Goal: Check status: Check status

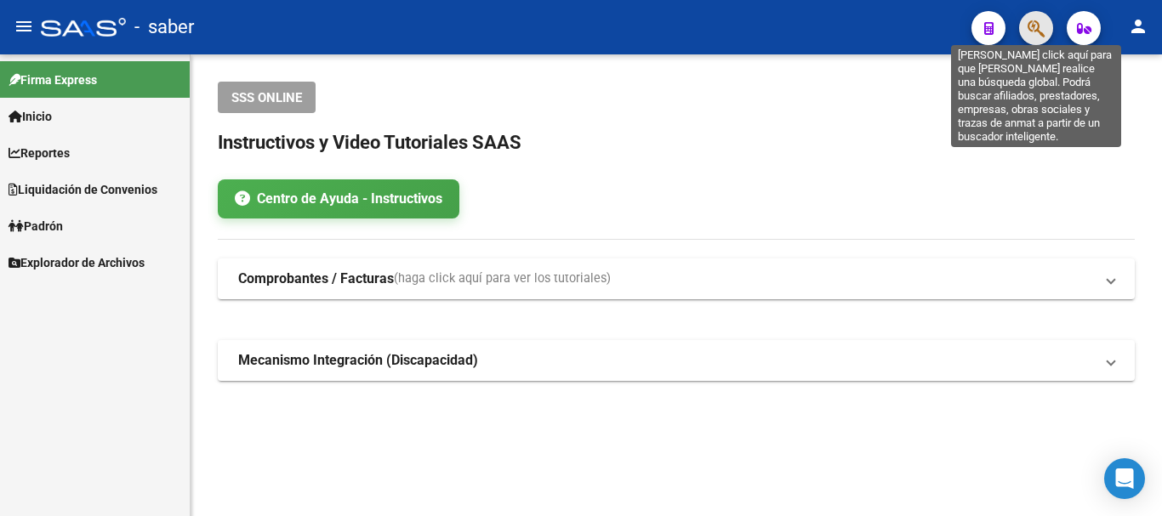
click at [1038, 27] on icon "button" at bounding box center [1036, 29] width 17 height 20
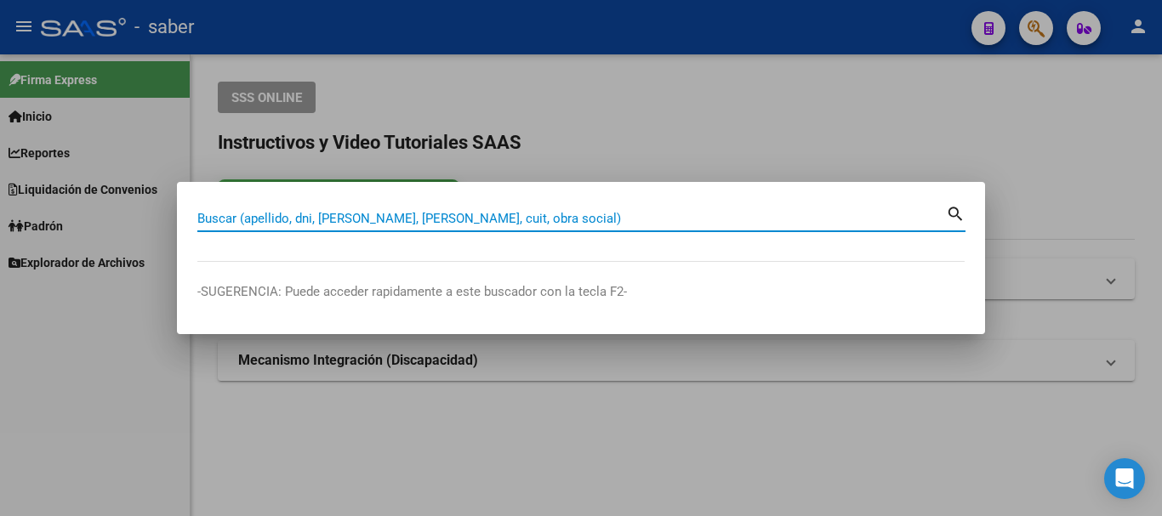
click at [532, 231] on div "Buscar (apellido, dni, [PERSON_NAME], nro traspaso, cuit, obra social) search" at bounding box center [581, 225] width 768 height 45
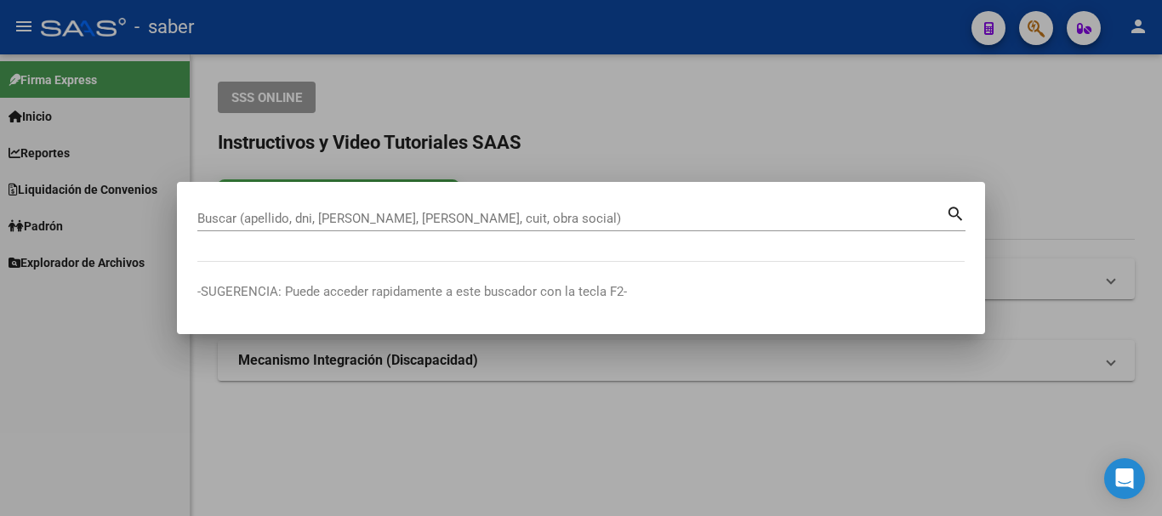
click at [528, 222] on input "Buscar (apellido, dni, [PERSON_NAME], [PERSON_NAME], cuit, obra social)" at bounding box center [571, 218] width 749 height 15
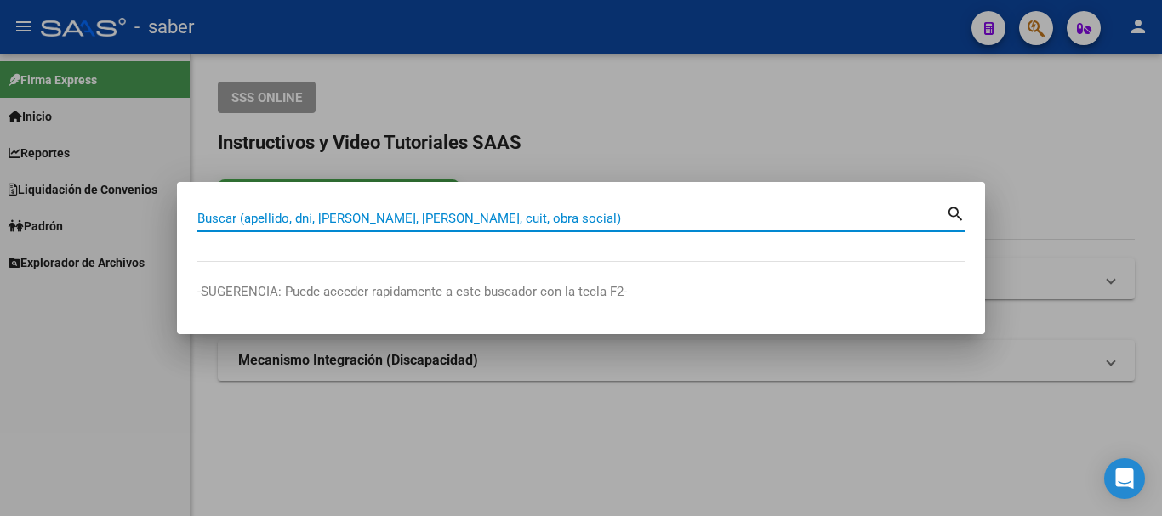
paste input "20334001653"
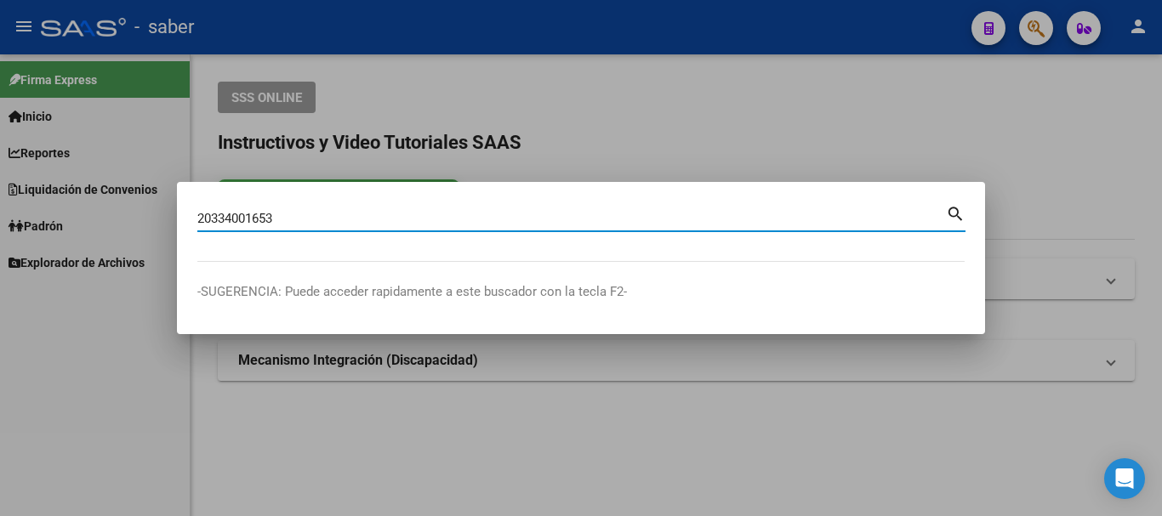
type input "20334001653"
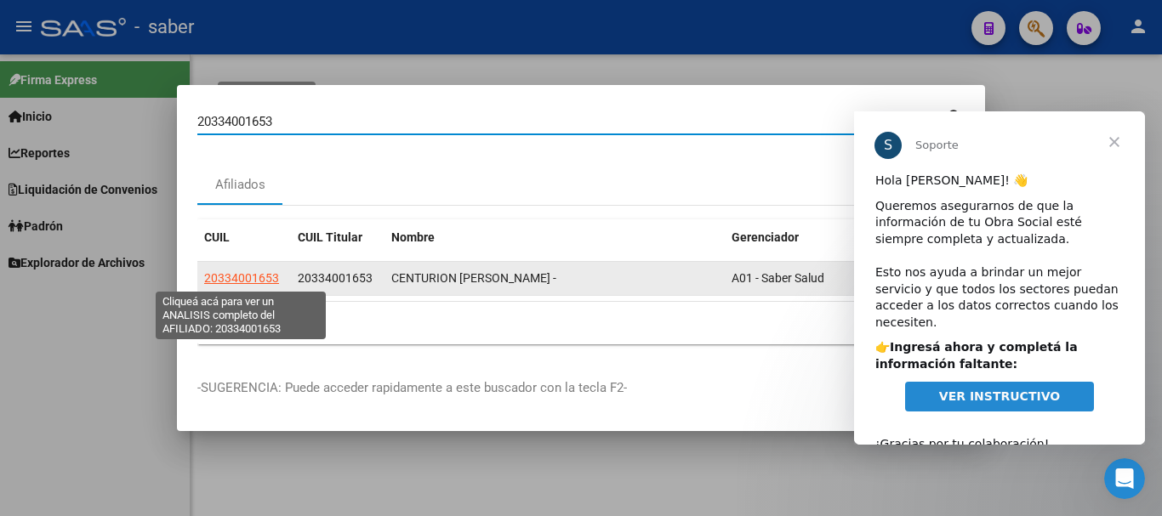
click at [264, 280] on span "20334001653" at bounding box center [241, 278] width 75 height 14
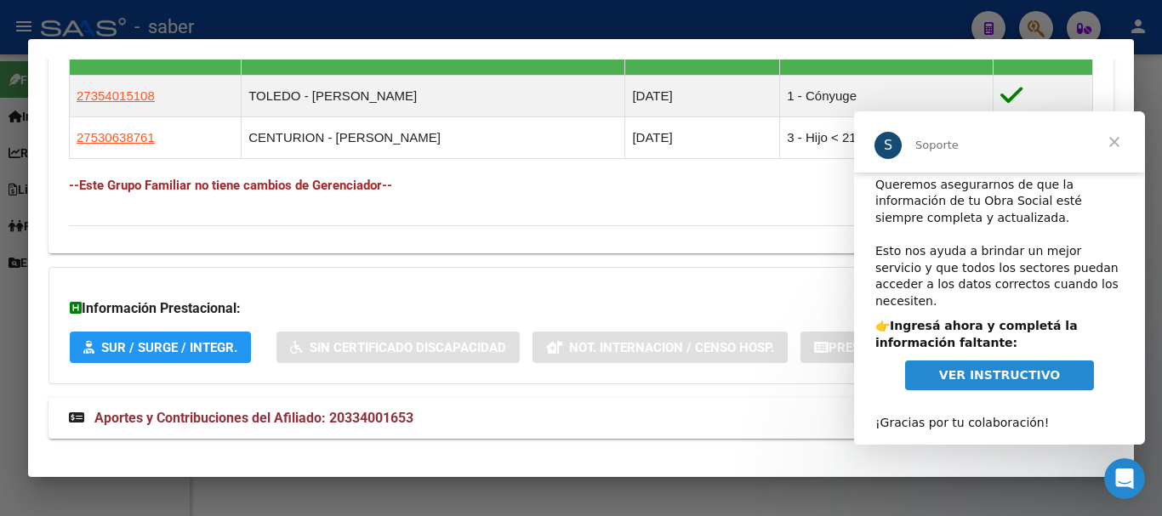
scroll to position [996, 0]
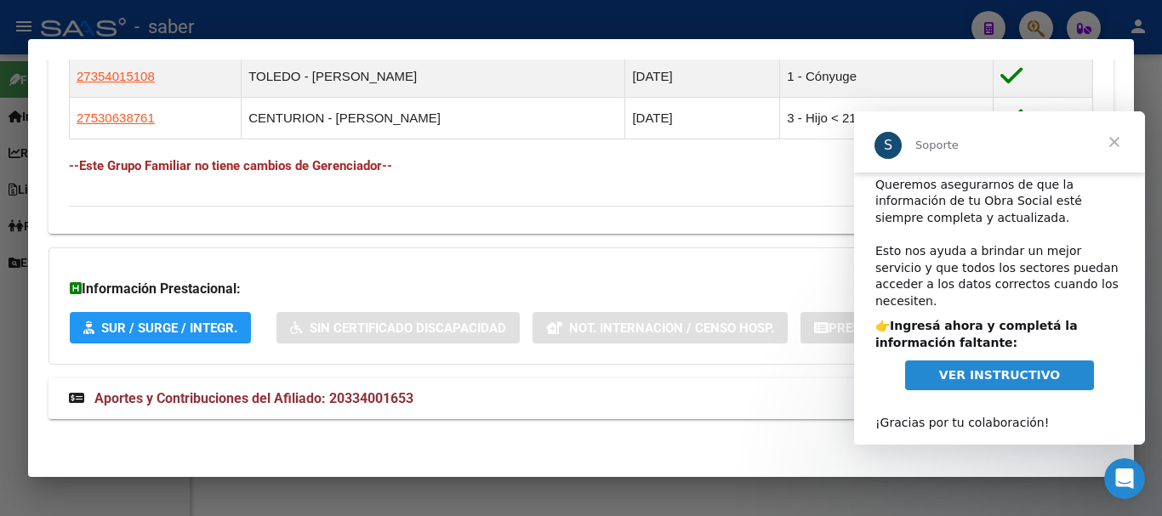
click at [321, 393] on span "Aportes y Contribuciones del Afiliado: 20334001653" at bounding box center [253, 399] width 319 height 16
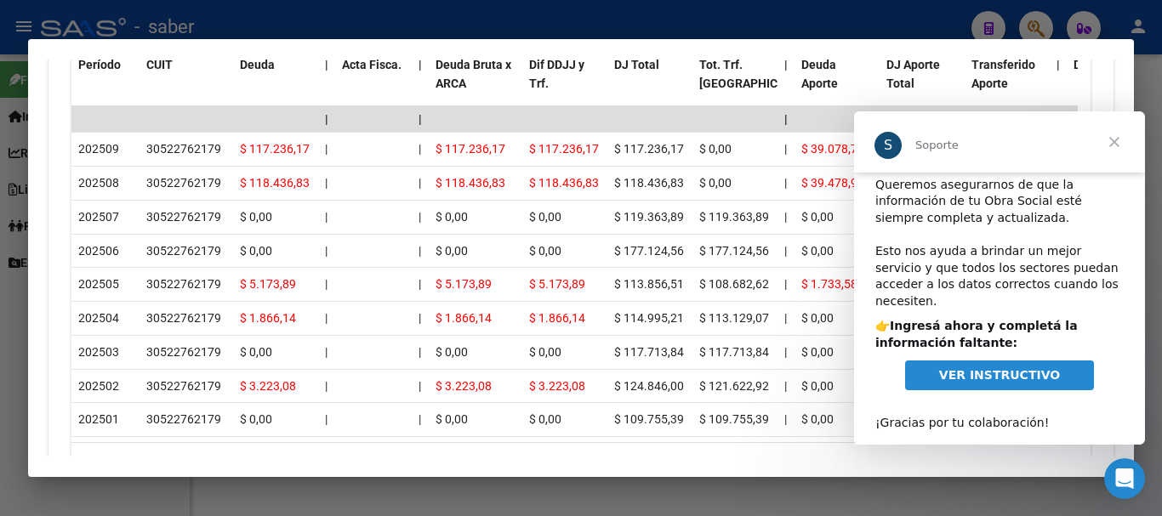
scroll to position [1677, 0]
click at [1120, 140] on span "Cerrar" at bounding box center [1114, 141] width 61 height 61
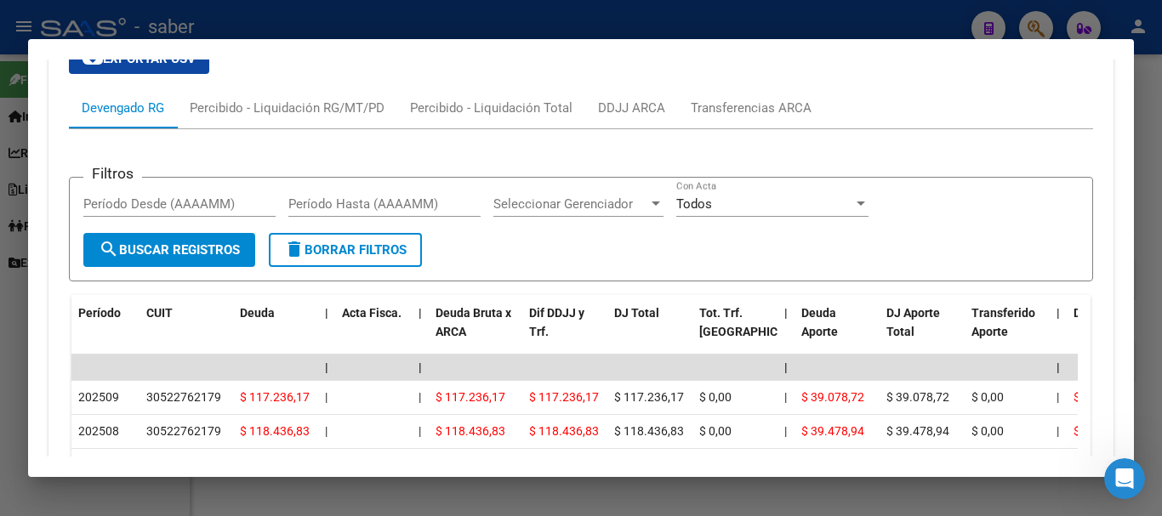
scroll to position [1422, 0]
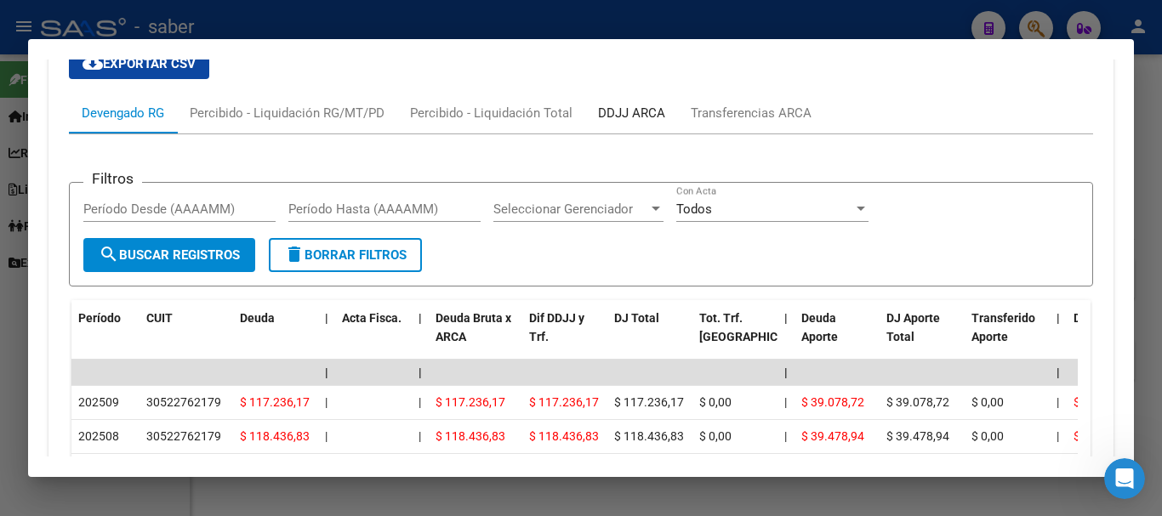
click at [662, 111] on div "DDJJ ARCA" at bounding box center [631, 113] width 67 height 19
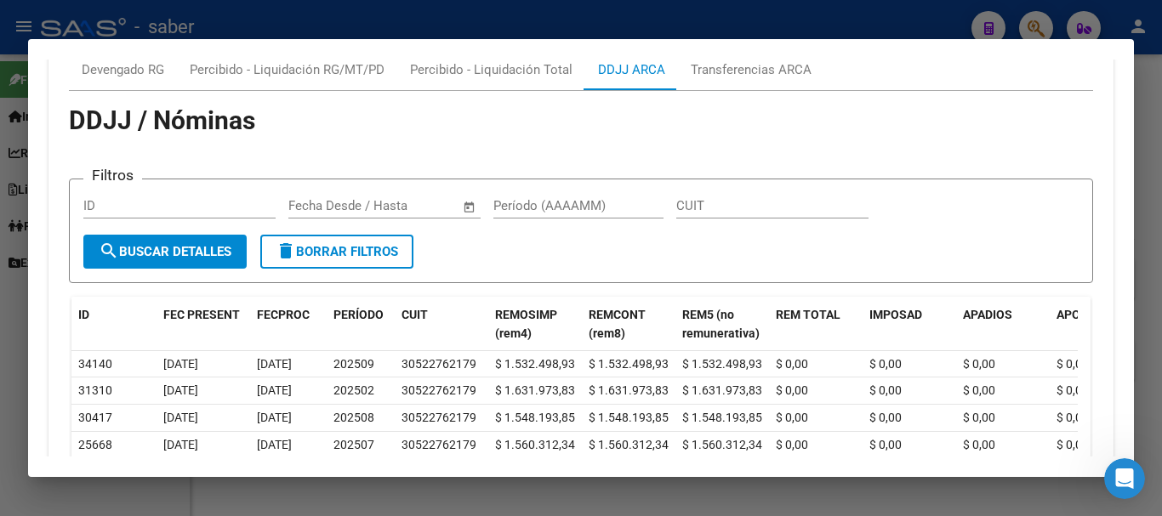
scroll to position [1507, 0]
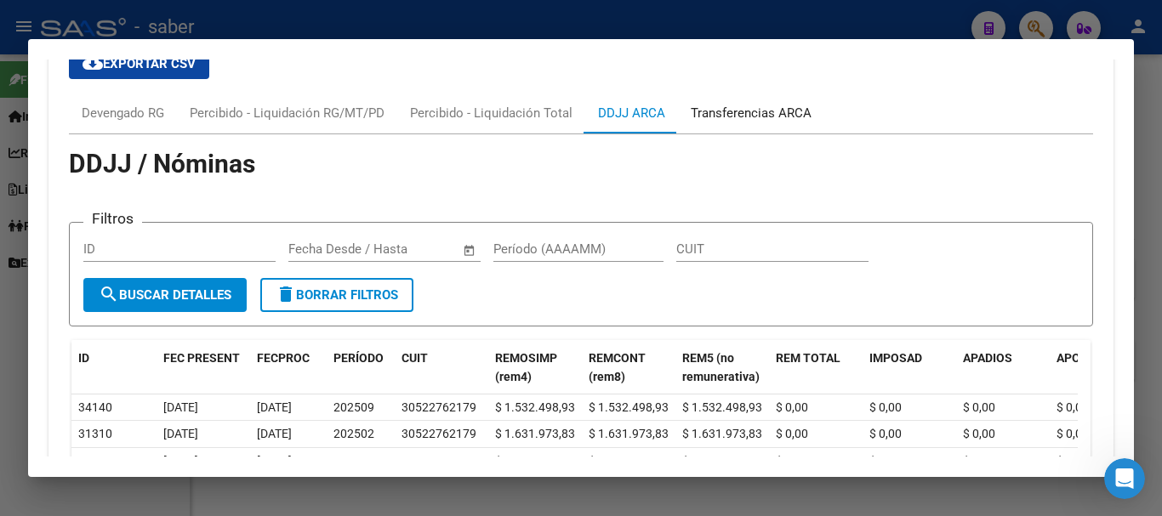
click at [722, 114] on div "Transferencias ARCA" at bounding box center [751, 113] width 121 height 19
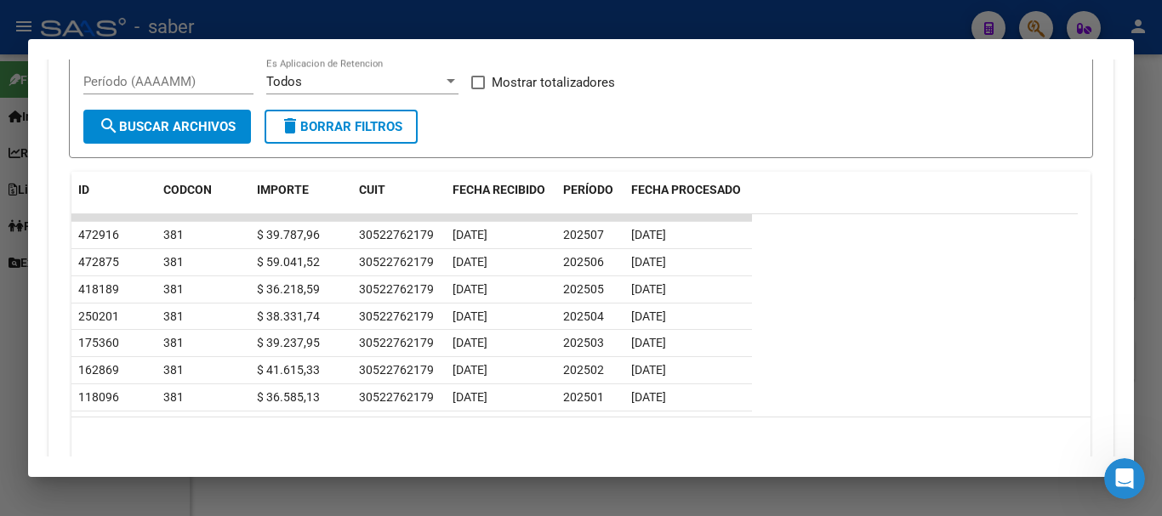
scroll to position [1592, 0]
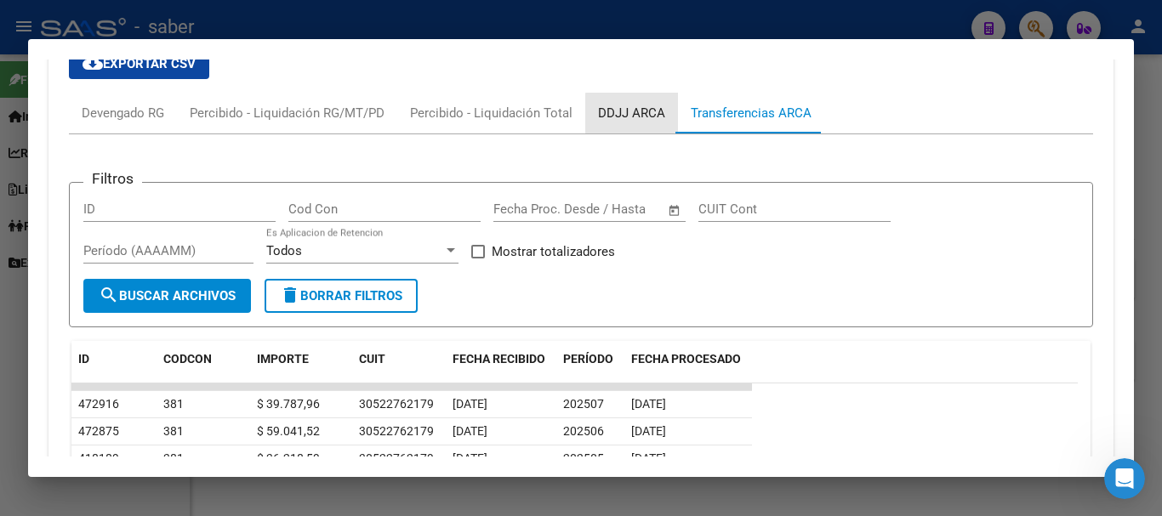
click at [637, 113] on div "DDJJ ARCA" at bounding box center [631, 113] width 67 height 19
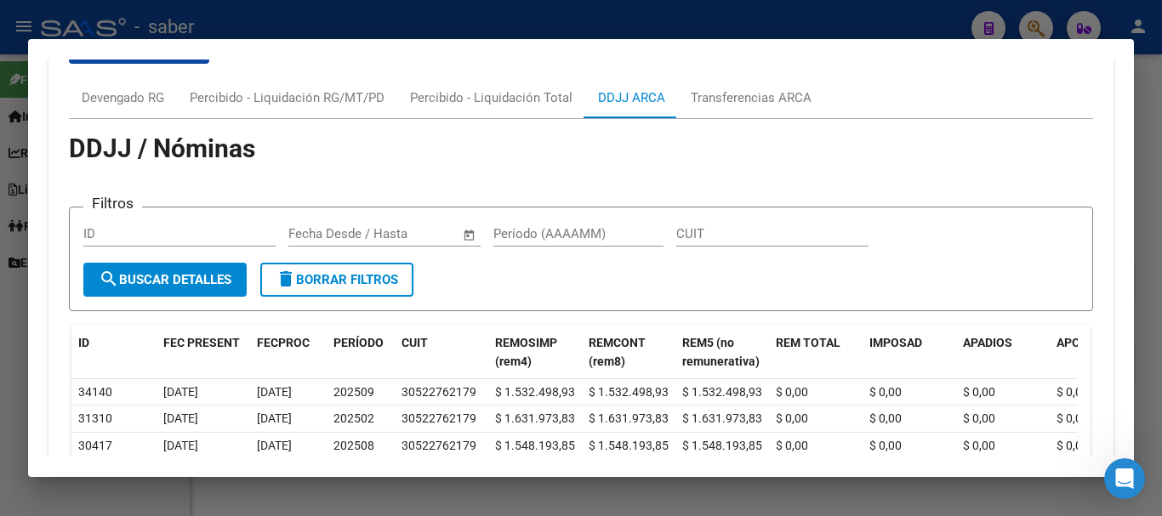
scroll to position [1422, 0]
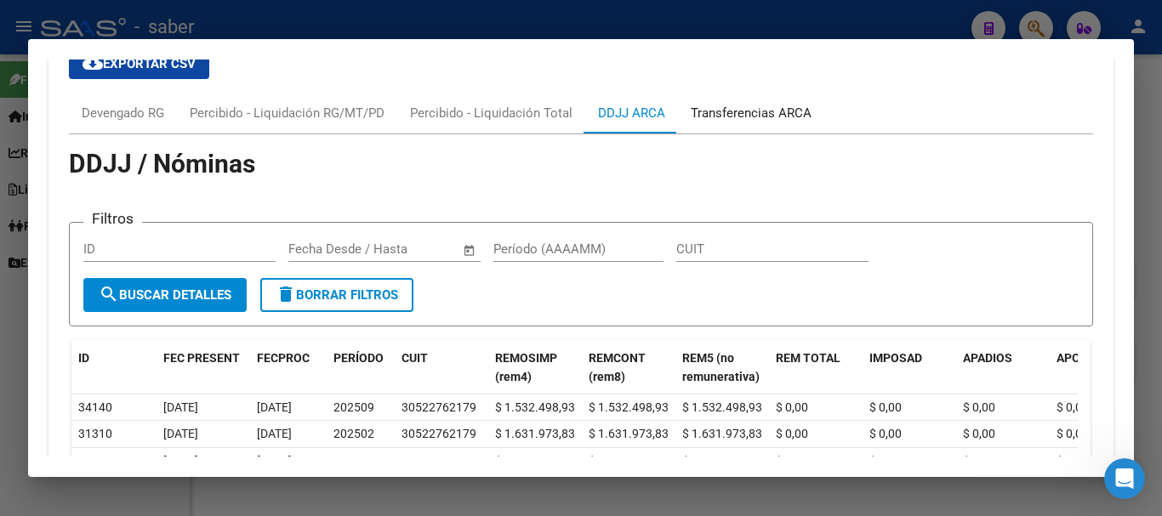
click at [724, 117] on div "Transferencias ARCA" at bounding box center [751, 113] width 121 height 19
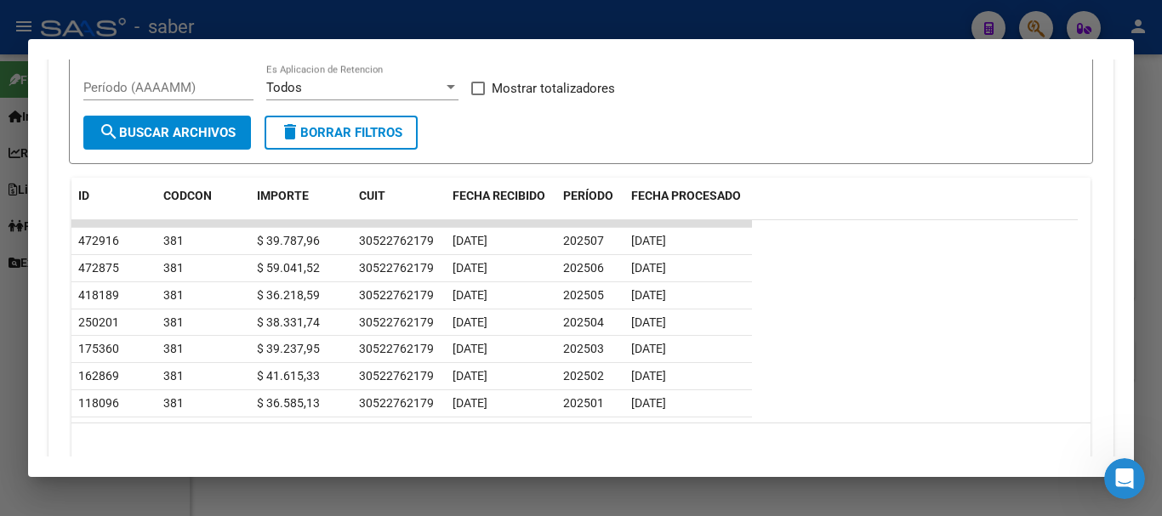
scroll to position [1592, 0]
